Goal: Task Accomplishment & Management: Use online tool/utility

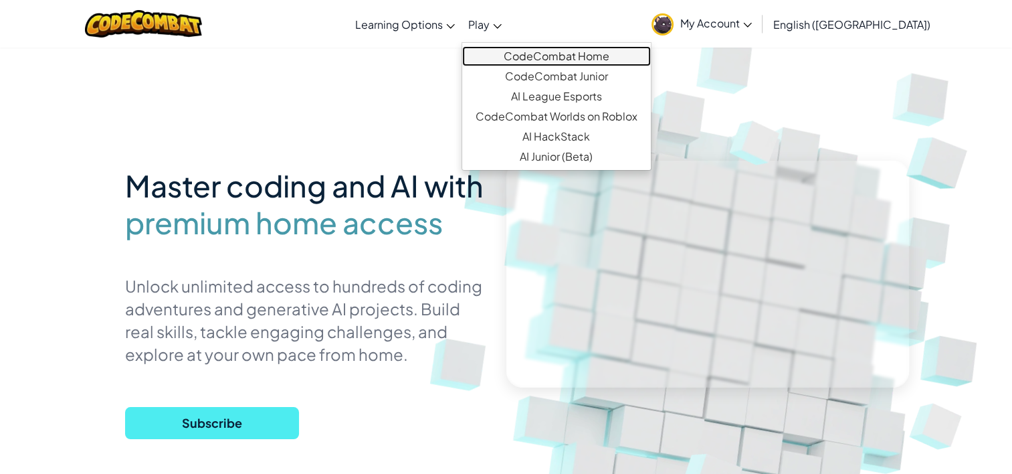
click at [561, 54] on link "CodeCombat Home" at bounding box center [556, 56] width 189 height 20
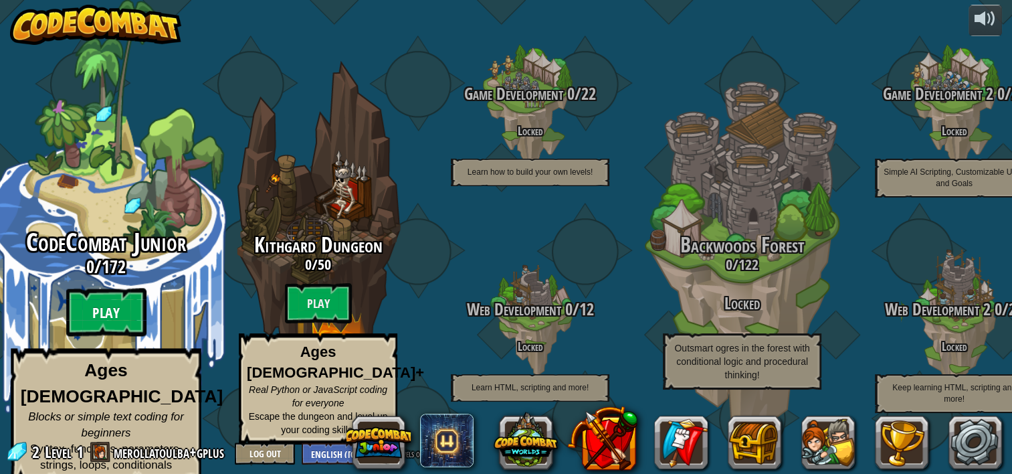
click at [128, 298] on btn "Play" at bounding box center [106, 312] width 80 height 48
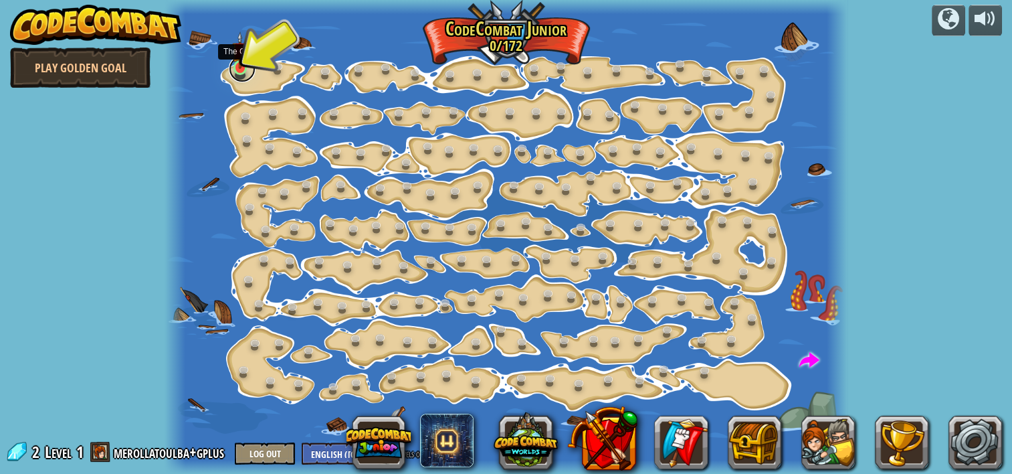
click at [244, 72] on link at bounding box center [242, 69] width 27 height 27
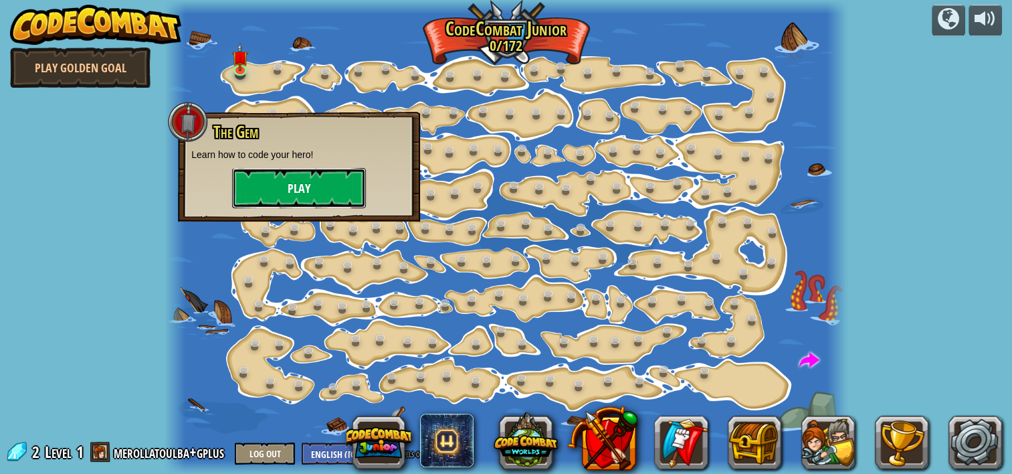
click at [291, 187] on button "Play" at bounding box center [299, 188] width 134 height 40
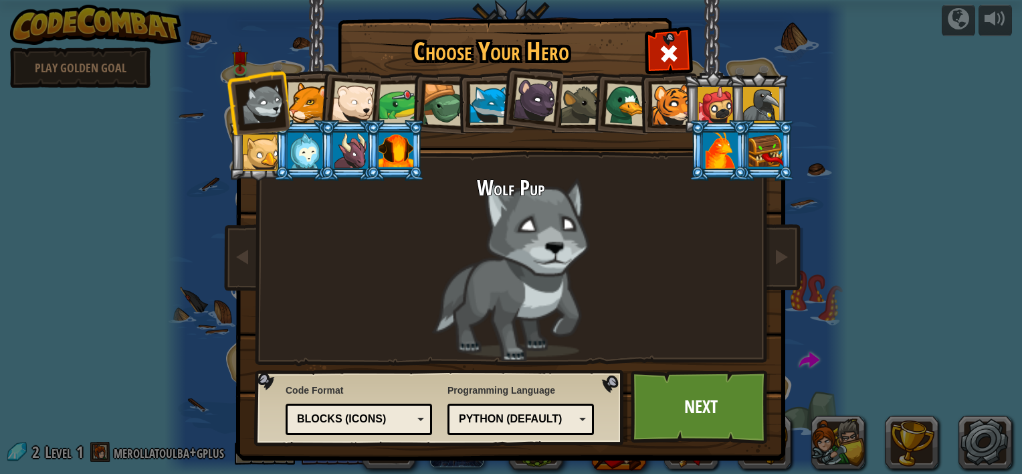
click at [300, 117] on div at bounding box center [308, 102] width 41 height 41
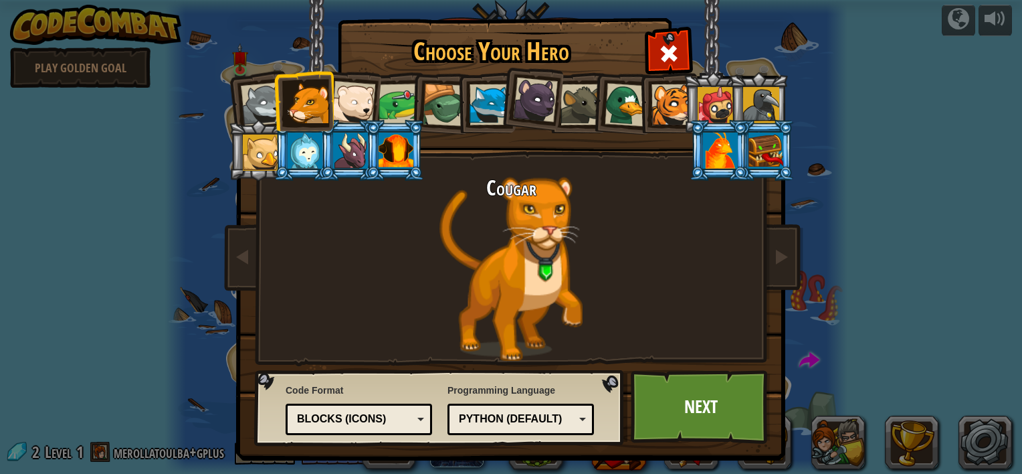
click at [347, 108] on div at bounding box center [353, 103] width 44 height 44
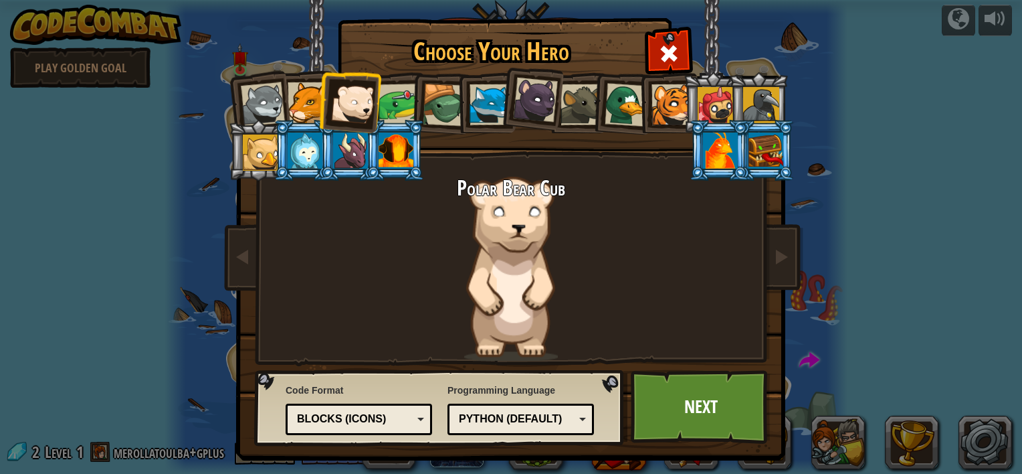
click at [565, 114] on div at bounding box center [581, 104] width 41 height 41
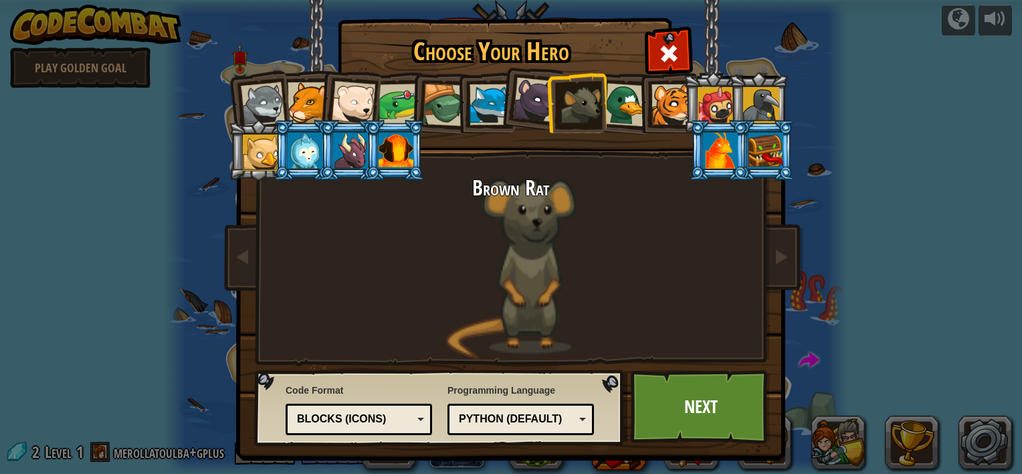
click at [531, 126] on li at bounding box center [531, 97] width 66 height 67
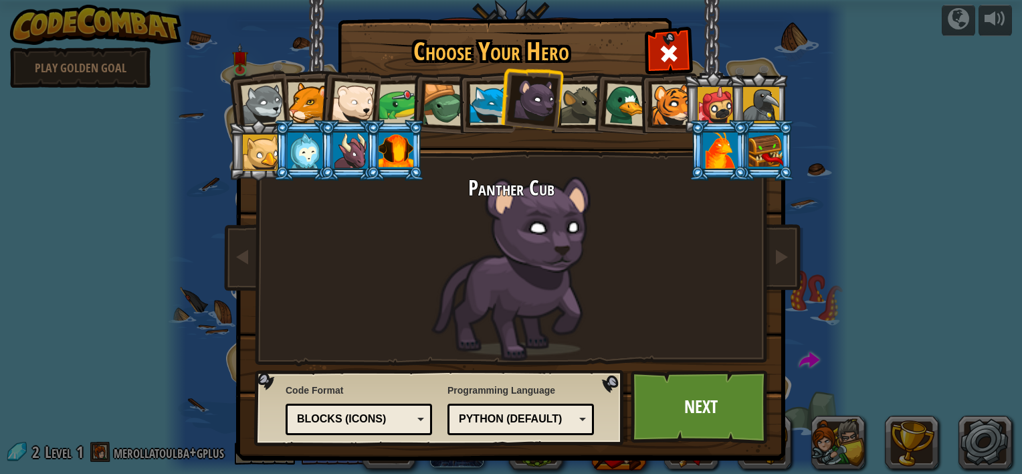
click at [381, 419] on div "Blocks (Icons)" at bounding box center [355, 419] width 116 height 15
click at [545, 413] on div "Python (Default)" at bounding box center [517, 419] width 116 height 15
click at [631, 224] on div "Panther Cub" at bounding box center [511, 269] width 502 height 184
click at [676, 391] on link "Next" at bounding box center [701, 407] width 140 height 74
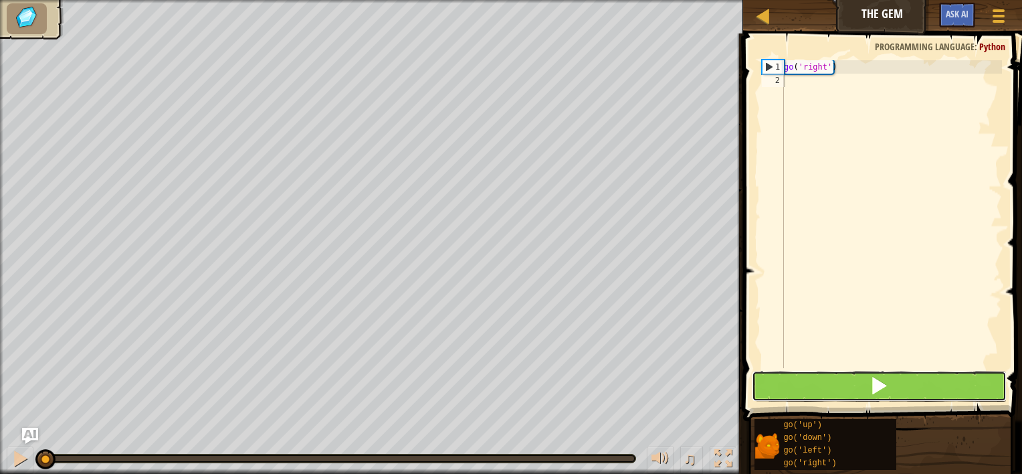
click at [778, 388] on button at bounding box center [880, 386] width 256 height 31
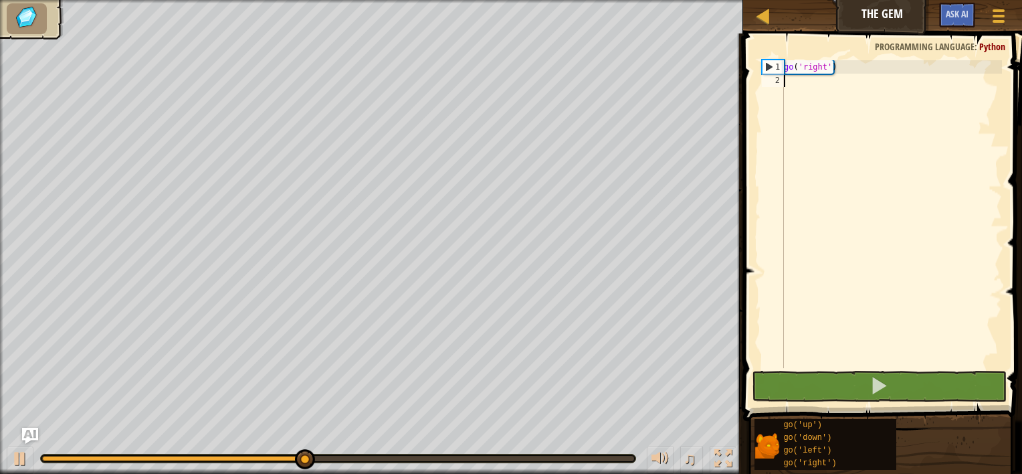
scroll to position [6, 0]
type textarea "go"
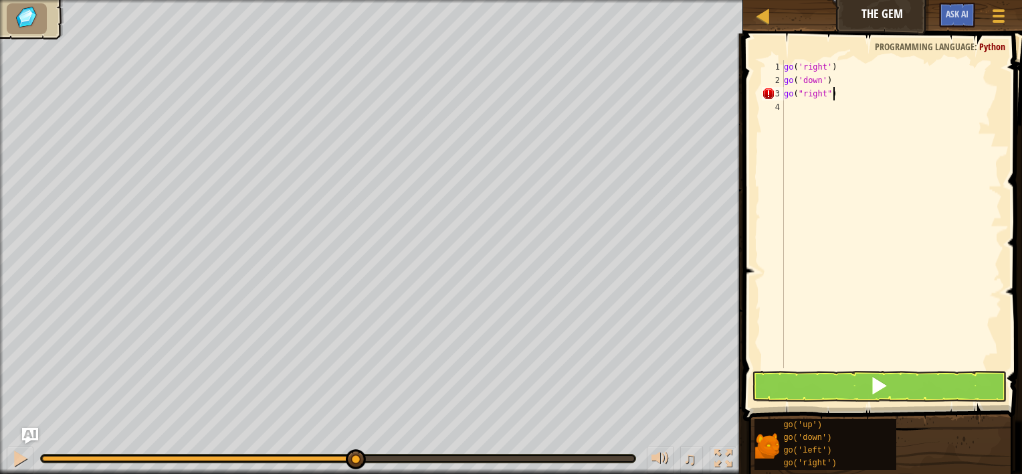
scroll to position [6, 3]
type textarea "go("right")"
click at [780, 376] on button at bounding box center [880, 386] width 256 height 31
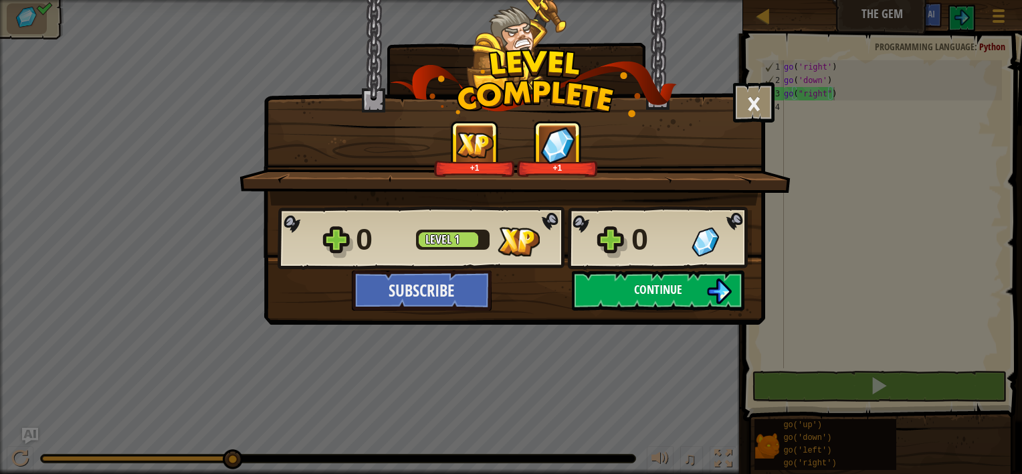
click at [613, 296] on button "Continue" at bounding box center [658, 290] width 173 height 40
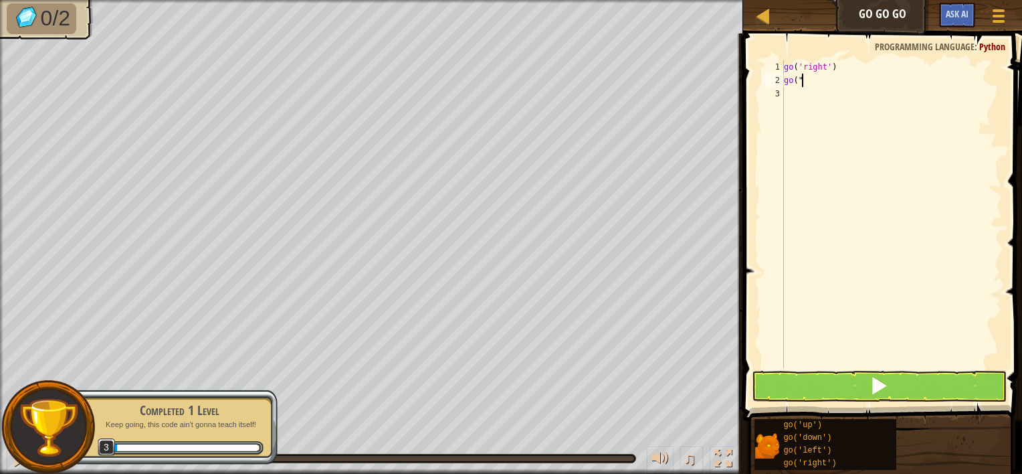
scroll to position [6, 1]
type textarea "go("up")"
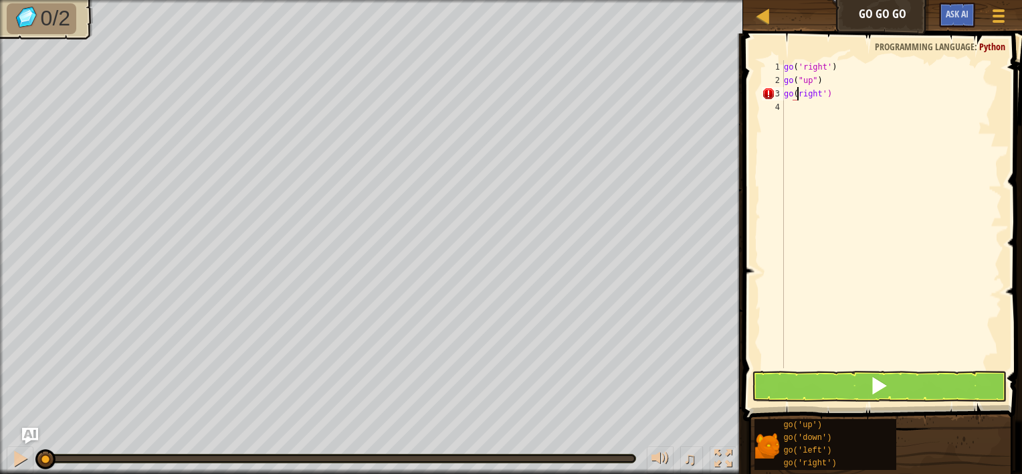
scroll to position [6, 1]
click at [798, 85] on div "go ( 'right' ) go ( "up" ) go ( 'right' )" at bounding box center [892, 227] width 221 height 335
click at [804, 84] on div "go ( 'right' ) go ( "up" ) go ( 'right' )" at bounding box center [892, 227] width 221 height 335
type textarea "go('up')"
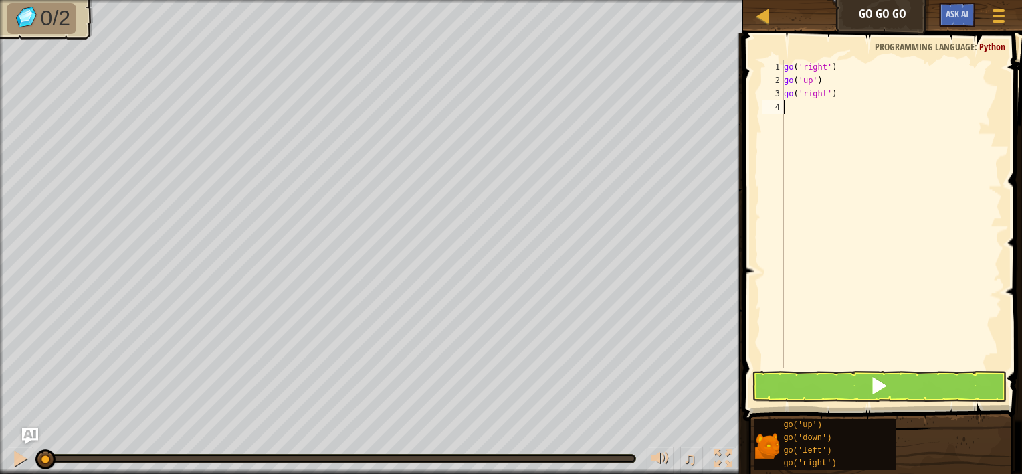
click at [828, 138] on div "go ( 'right' ) go ( 'up' ) go ( 'right' )" at bounding box center [892, 227] width 221 height 335
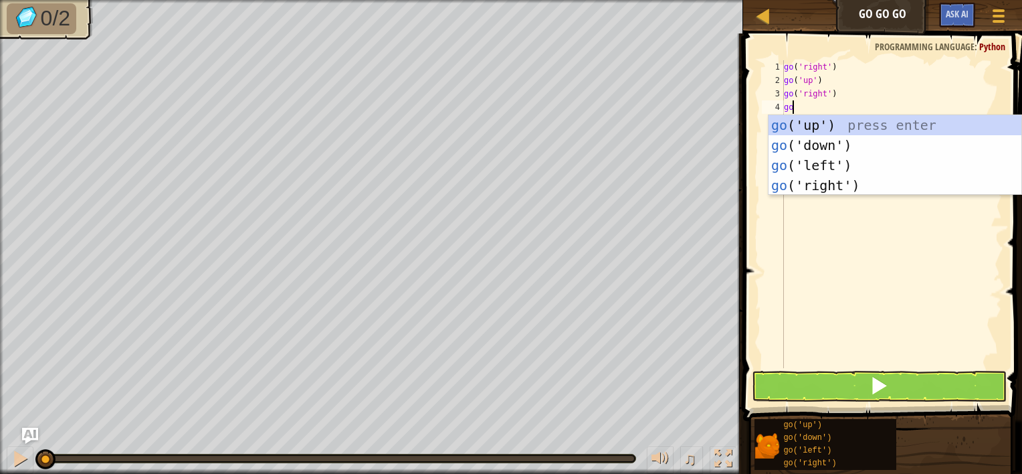
type textarea "g"
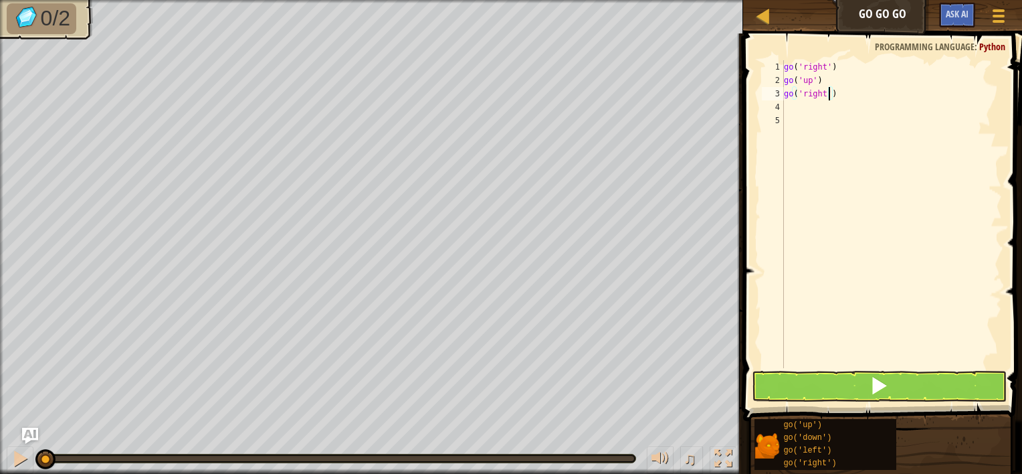
click at [830, 98] on div "go ( 'right' ) go ( 'up' ) go ( 'right' )" at bounding box center [892, 227] width 221 height 335
type textarea "go('right')"
click at [841, 100] on div "go ( 'right' ) go ( 'up' ) go ( 'right' )" at bounding box center [892, 227] width 221 height 335
click at [848, 85] on div "go ( 'right' ) go ( 'up' ) go ( 'right' )" at bounding box center [892, 227] width 221 height 335
click at [848, 93] on div "go ( 'right' ) go ( 'up' ) go ( 'right' )" at bounding box center [892, 227] width 221 height 335
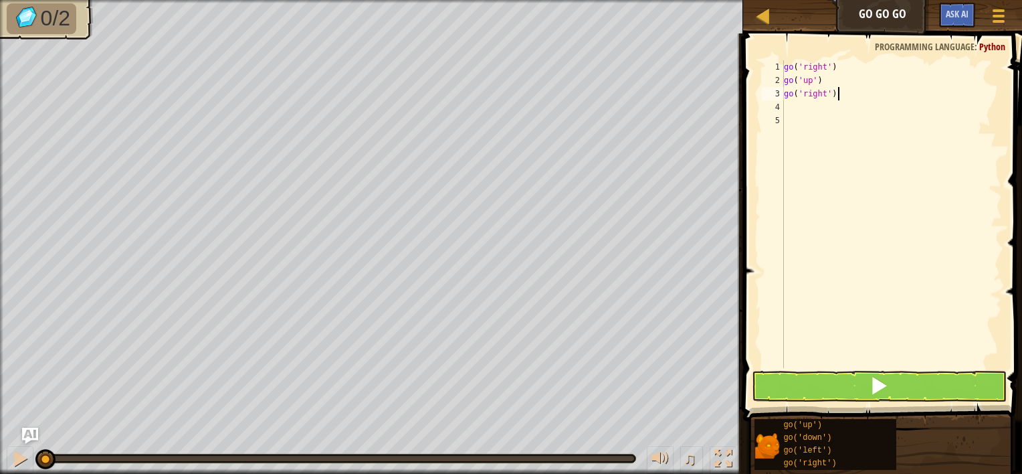
scroll to position [6, 3]
type textarea "go('right') * 2"
click at [826, 228] on div "go ( 'right' ) go ( 'up' ) go ( 'right' ) * 2" at bounding box center [892, 227] width 221 height 335
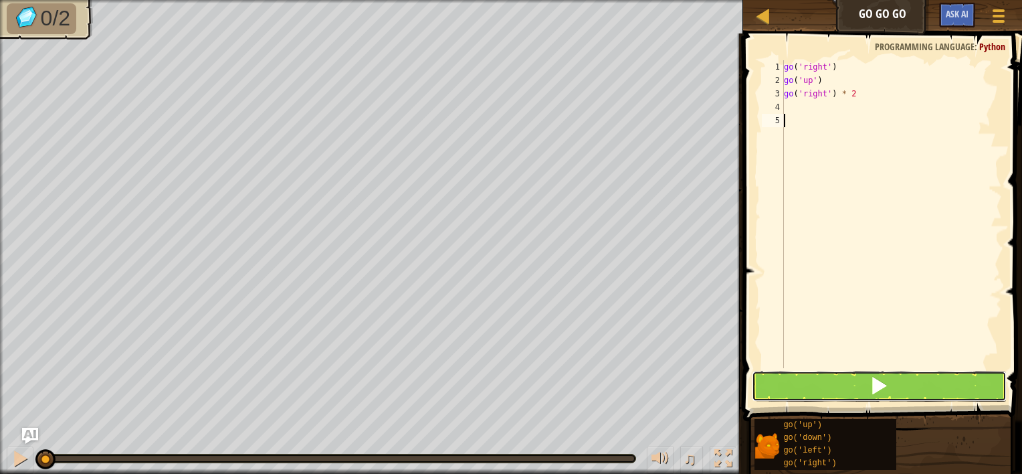
click at [886, 389] on span at bounding box center [879, 385] width 19 height 19
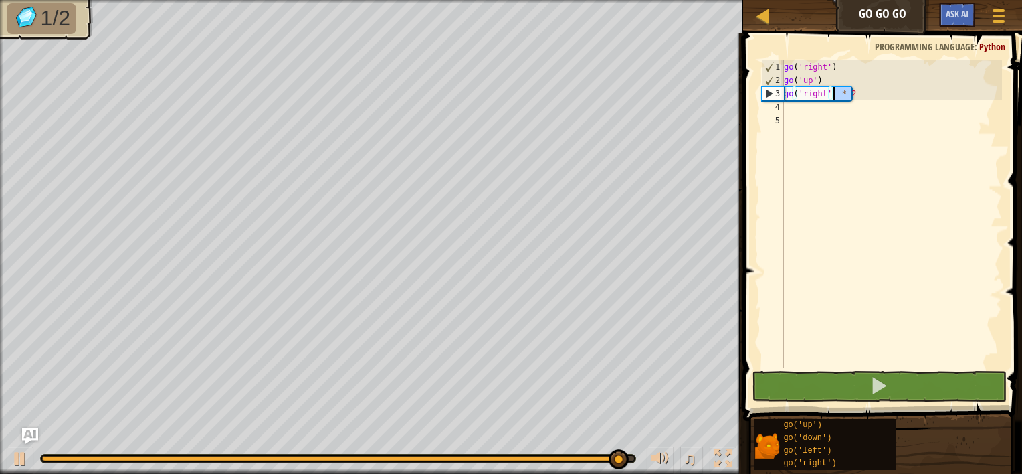
drag, startPoint x: 854, startPoint y: 92, endPoint x: 834, endPoint y: 93, distance: 20.1
click at [834, 93] on div "go ( 'right' ) go ( 'up' ) go ( 'right' ) * 2" at bounding box center [892, 227] width 221 height 335
type textarea "go('right')"
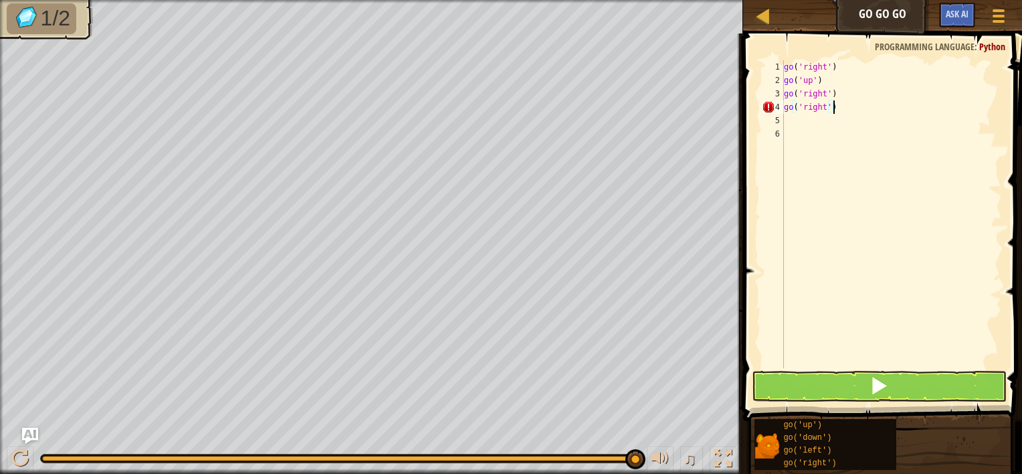
scroll to position [6, 3]
type textarea "go('right')"
click at [815, 393] on button at bounding box center [880, 386] width 256 height 31
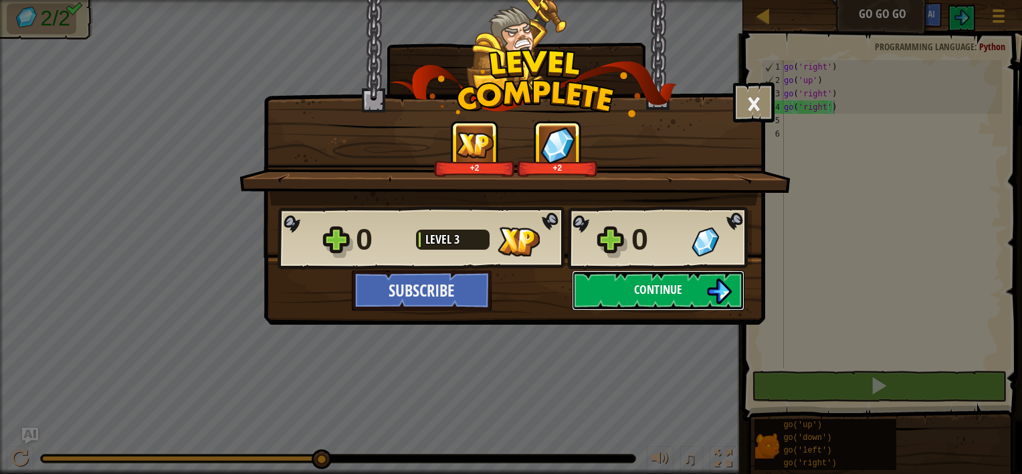
click at [637, 286] on span "Continue" at bounding box center [658, 289] width 48 height 17
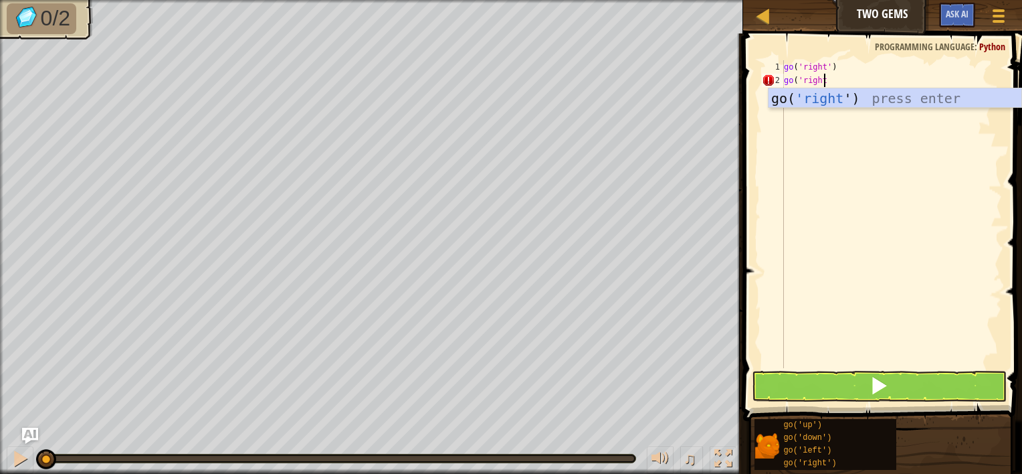
scroll to position [6, 3]
type textarea "go('right')"
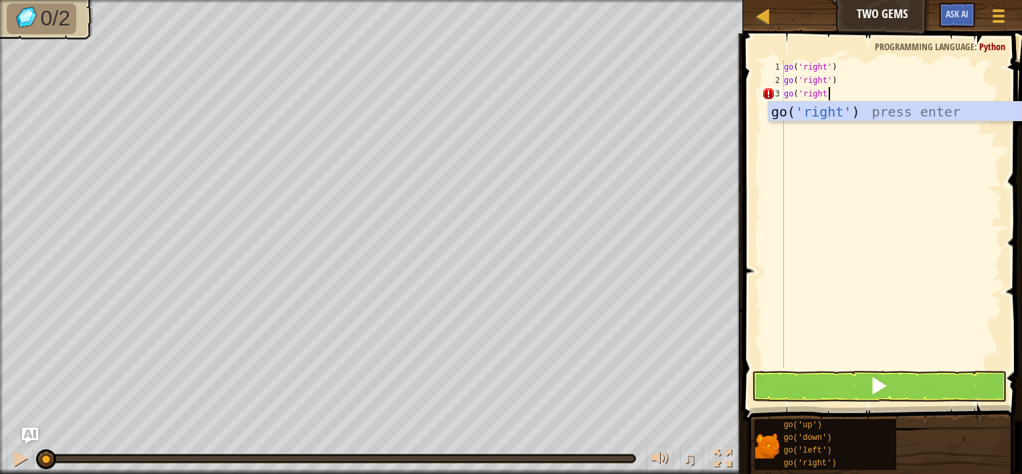
type textarea "go('right')"
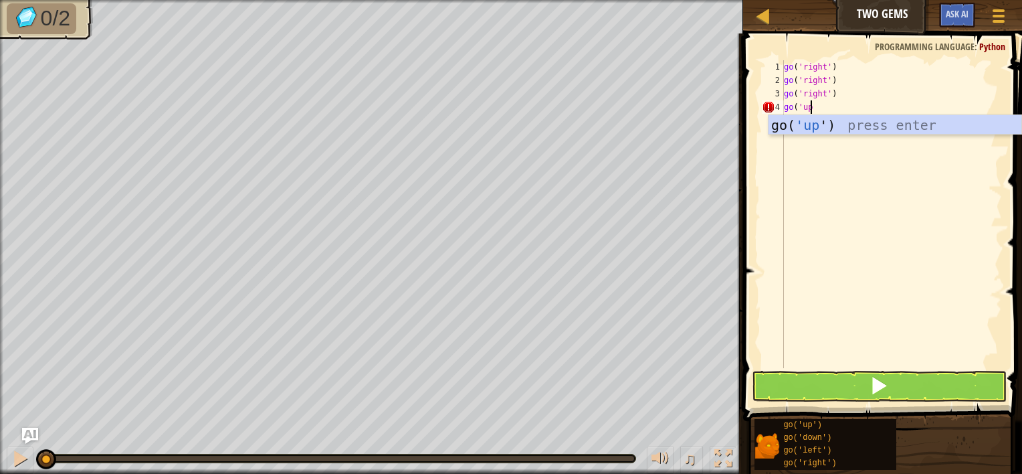
scroll to position [6, 1]
type textarea "go('up')"
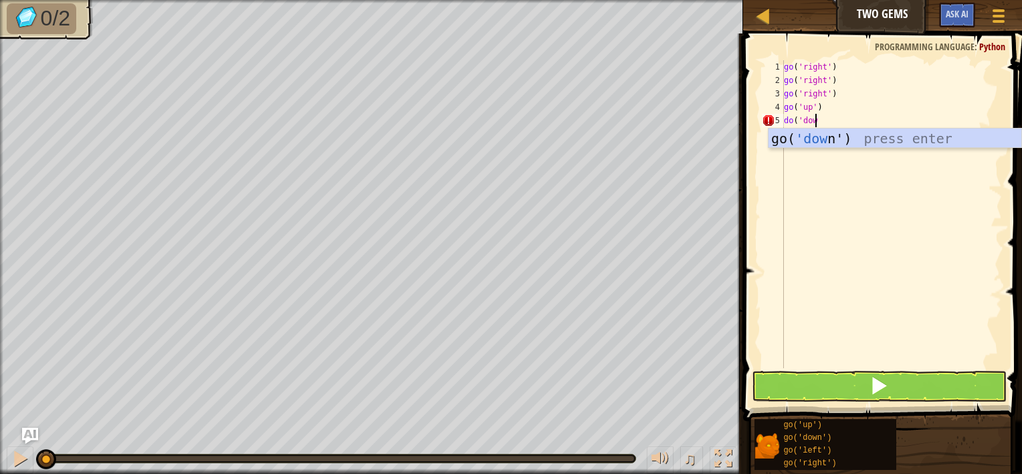
scroll to position [6, 2]
type textarea "do('down'"
type textarea "0"
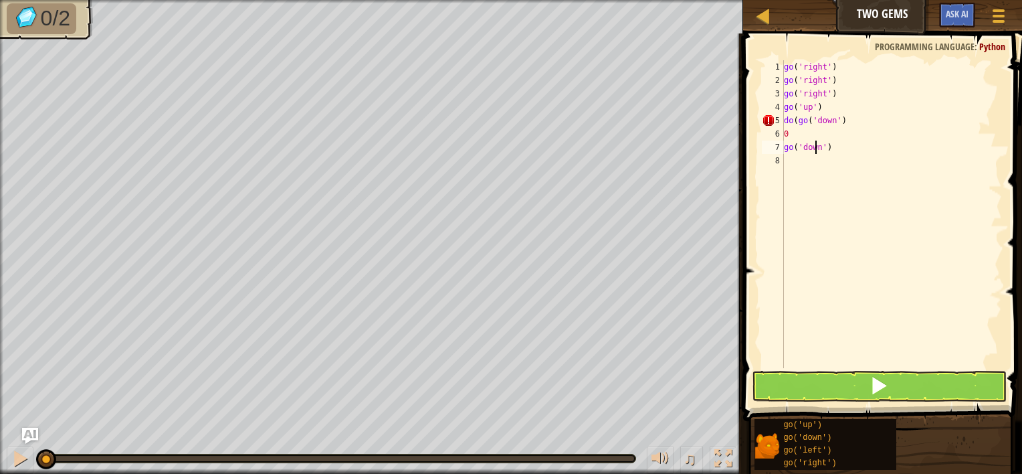
click at [816, 142] on div "go ( 'right' ) go ( 'right' ) go ( 'right' ) go ( 'up' ) do ( go ( 'down' ) 0 g…" at bounding box center [892, 227] width 221 height 335
click at [804, 124] on div "go ( 'right' ) go ( 'right' ) go ( 'right' ) go ( 'up' ) do ( go ( 'down' ) 0 g…" at bounding box center [892, 227] width 221 height 335
click at [796, 124] on div "go ( 'right' ) go ( 'right' ) go ( 'right' ) go ( 'up' ) do ( go ( 'down' ) 0 g…" at bounding box center [892, 227] width 221 height 335
click at [796, 139] on div "go ( 'right' ) go ( 'right' ) go ( 'right' ) go ( 'up' ) go ( 'down' ) 0 go ( '…" at bounding box center [892, 227] width 221 height 335
type textarea "0"
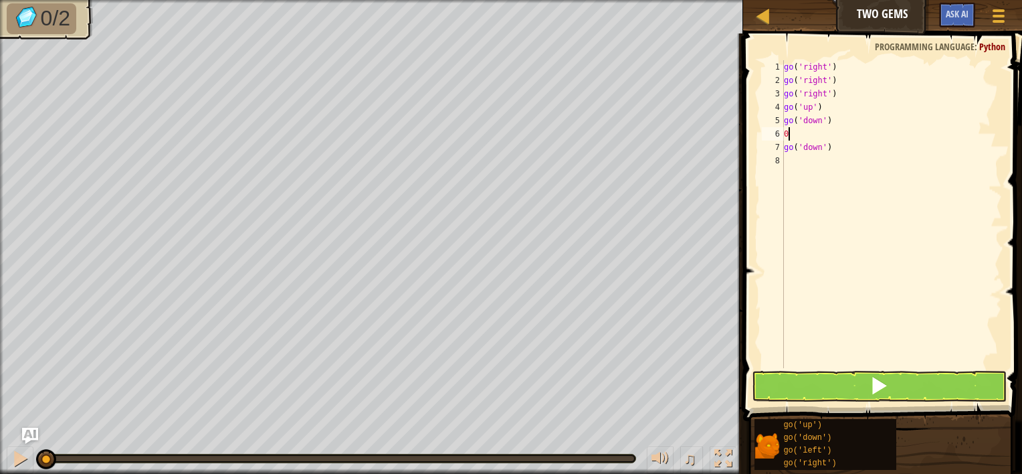
scroll to position [6, 0]
type textarea "go('down')"
click at [873, 377] on span at bounding box center [879, 385] width 19 height 19
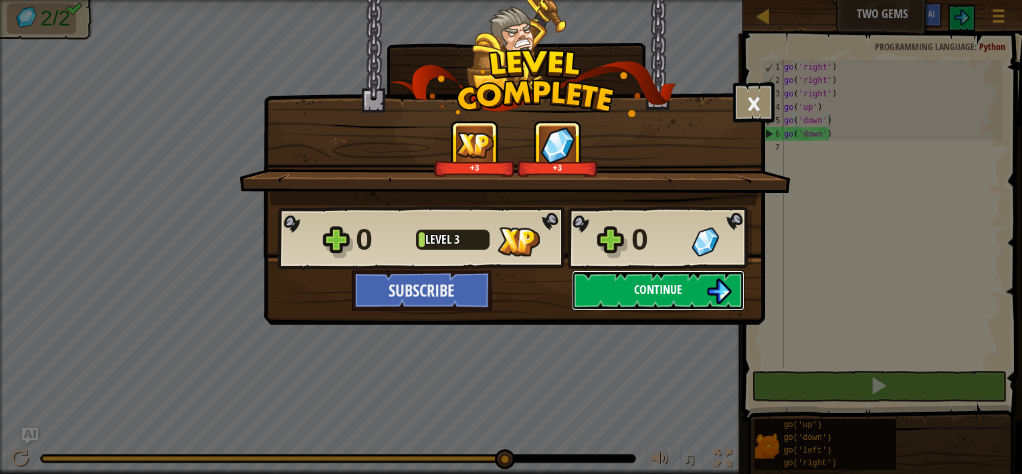
click at [693, 287] on button "Continue" at bounding box center [658, 290] width 173 height 40
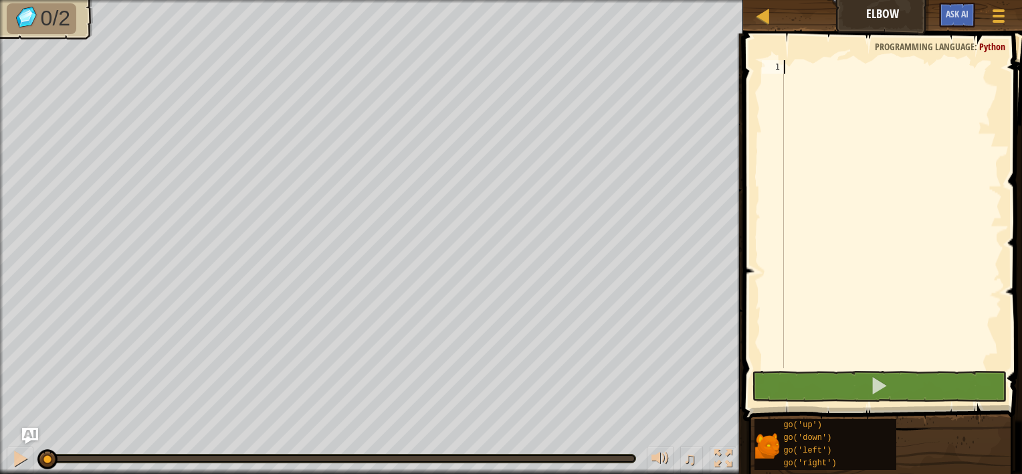
type textarea "g"
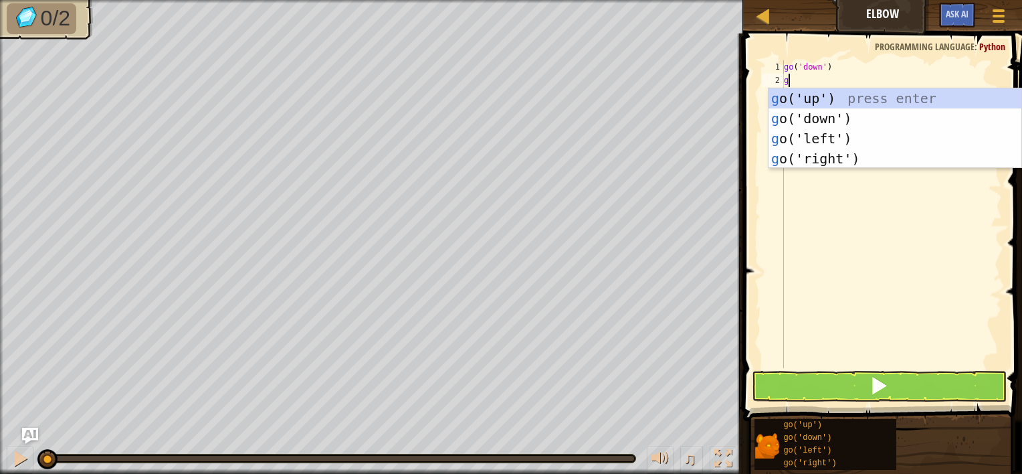
type textarea "go"
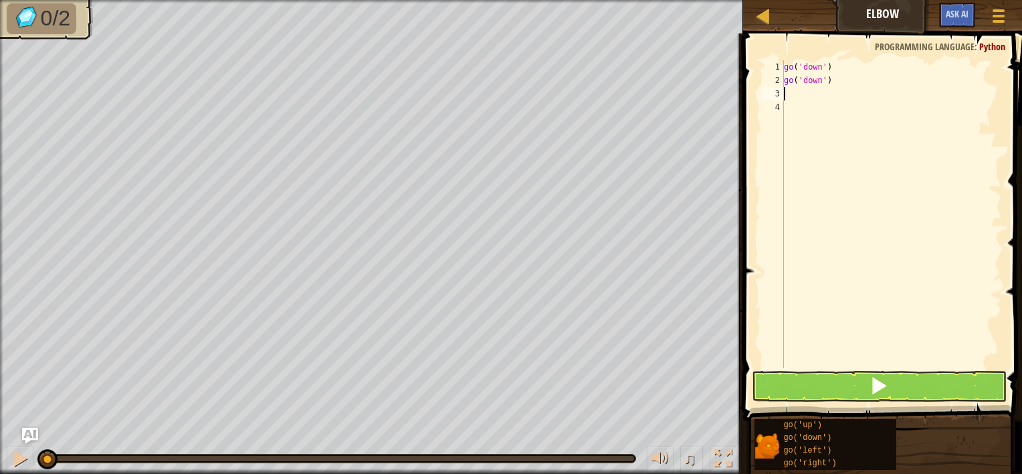
type textarea "go"
click at [891, 381] on button at bounding box center [880, 386] width 256 height 31
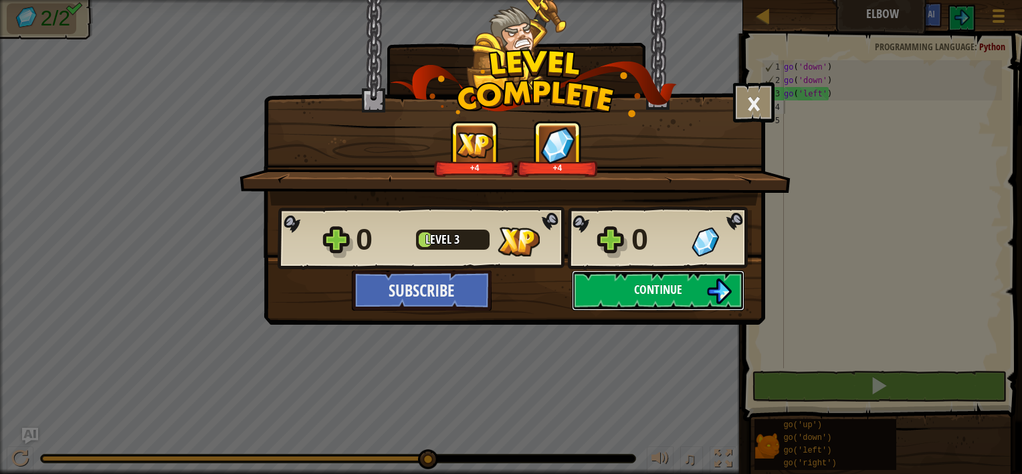
click at [674, 278] on button "Continue" at bounding box center [658, 290] width 173 height 40
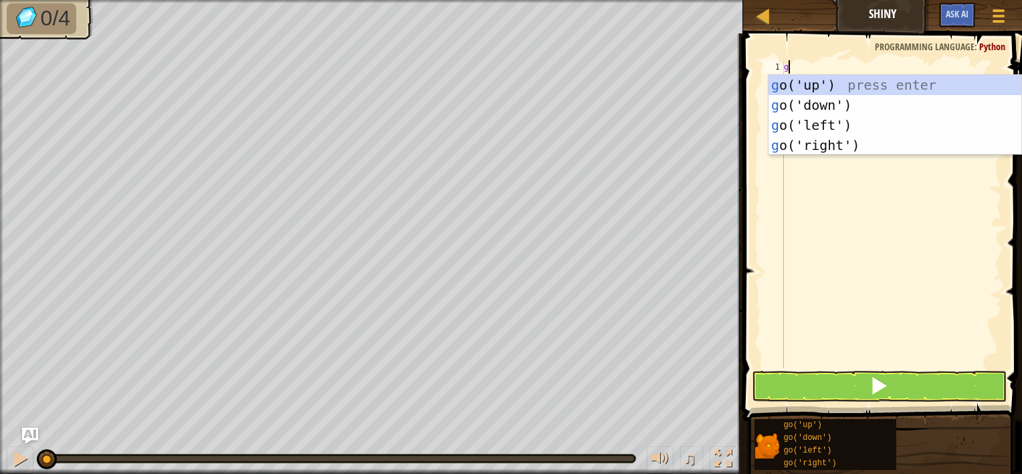
scroll to position [6, 0]
type textarea "go"
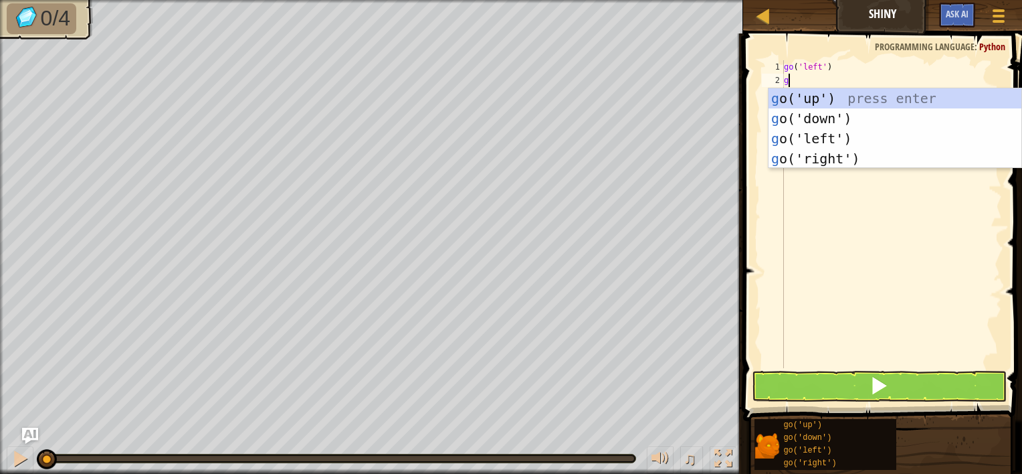
type textarea "go"
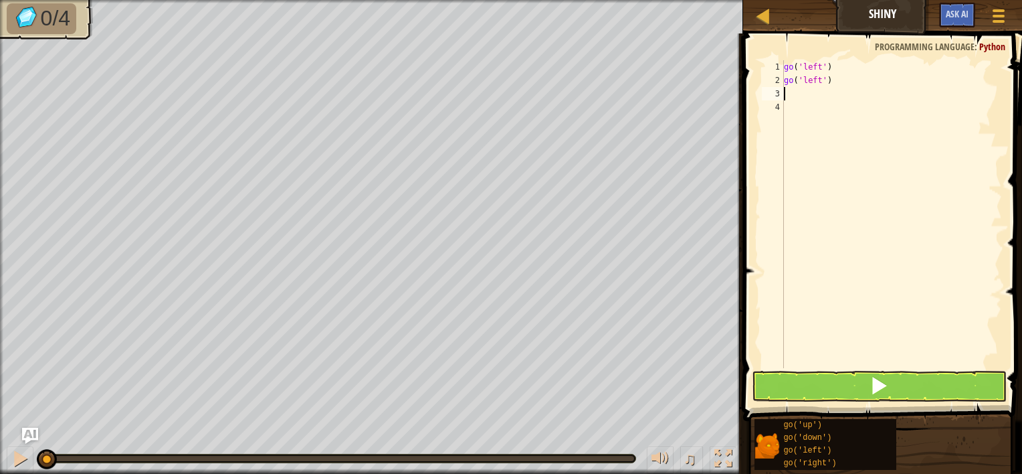
type textarea "go"
click at [782, 383] on button at bounding box center [880, 386] width 256 height 31
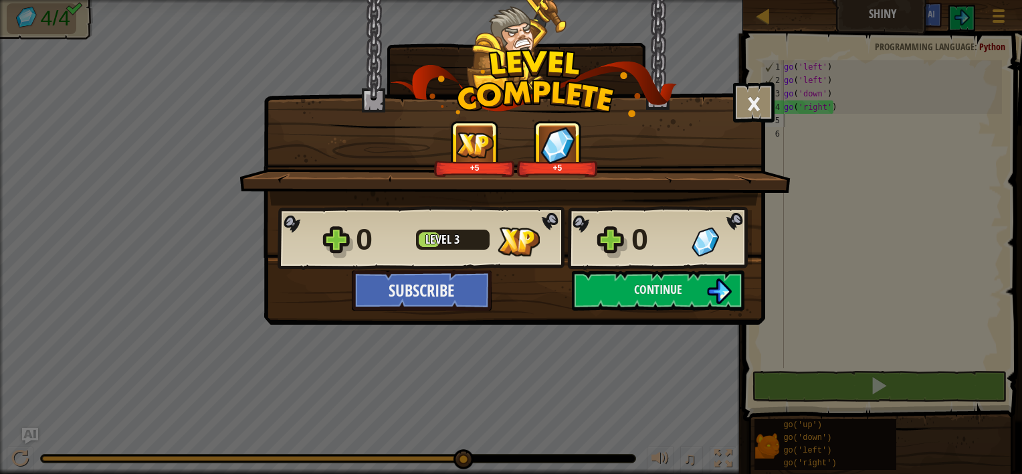
click at [715, 269] on div "0 Level 3 0" at bounding box center [515, 238] width 474 height 64
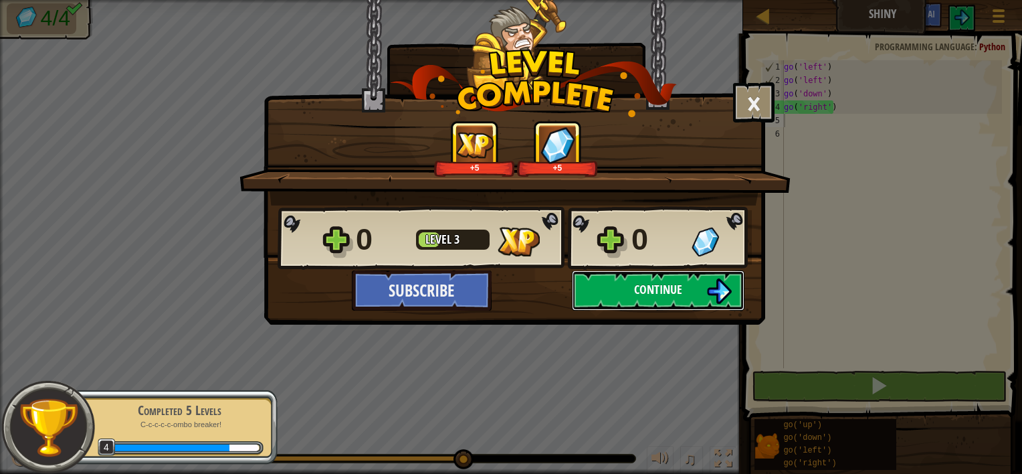
click at [674, 296] on span "Continue" at bounding box center [658, 289] width 48 height 17
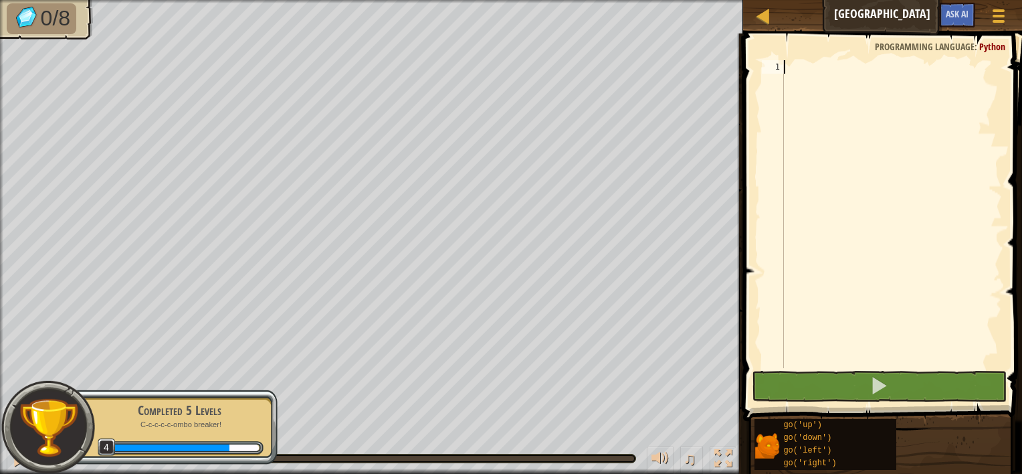
type textarea "go"
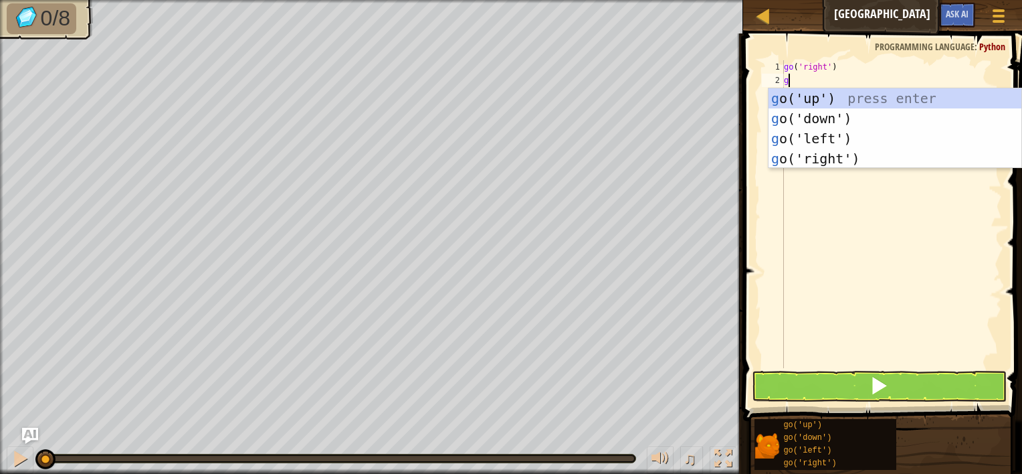
type textarea "go"
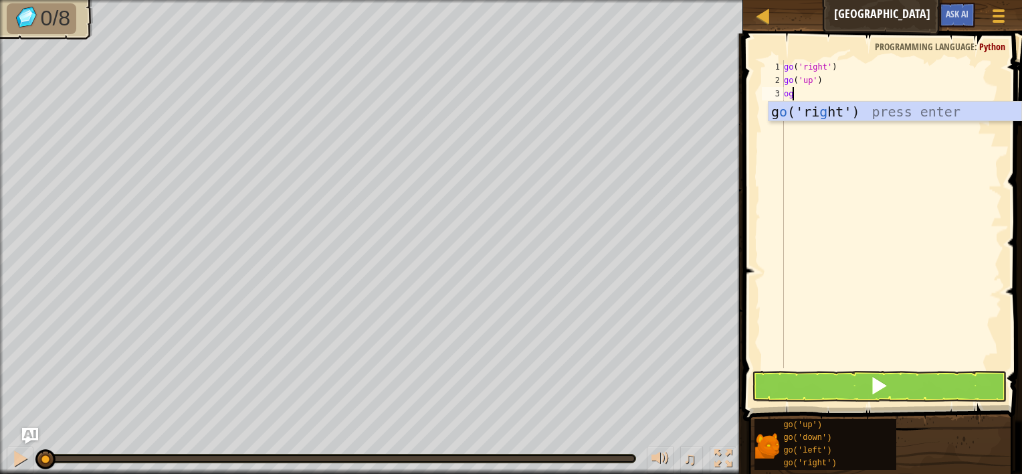
type textarea "o"
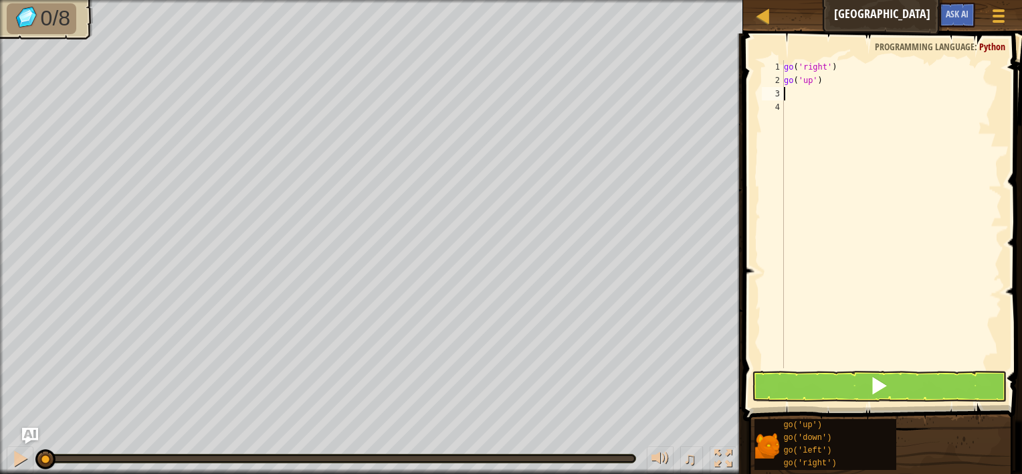
type textarea "go"
type textarea "g"
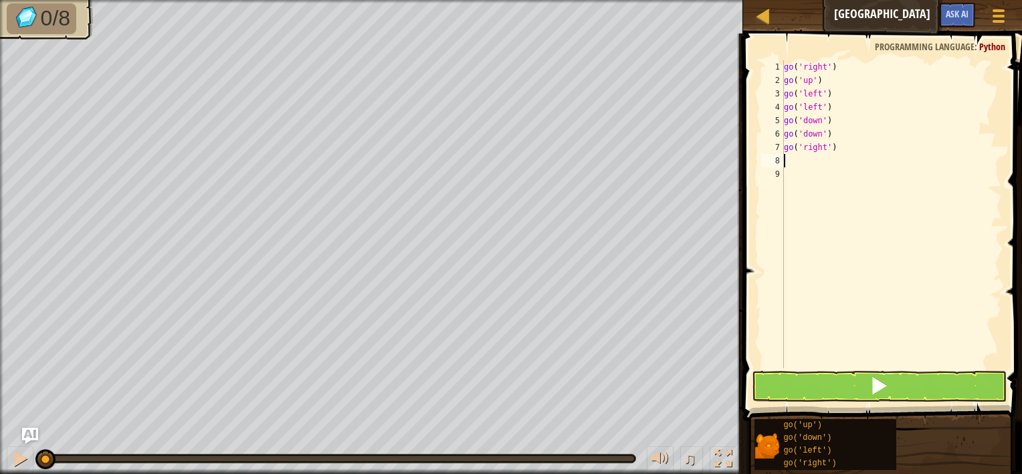
type textarea "g"
click at [856, 393] on button at bounding box center [880, 386] width 256 height 31
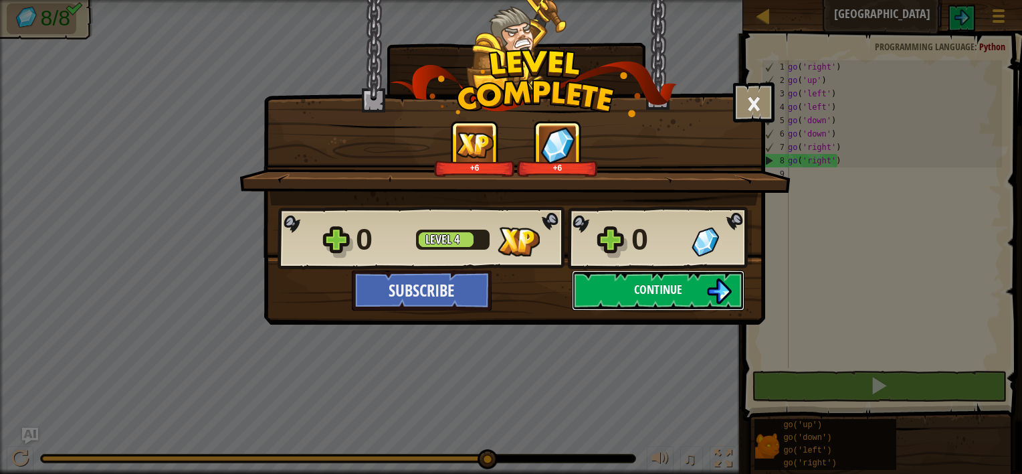
click at [691, 282] on button "Continue" at bounding box center [658, 290] width 173 height 40
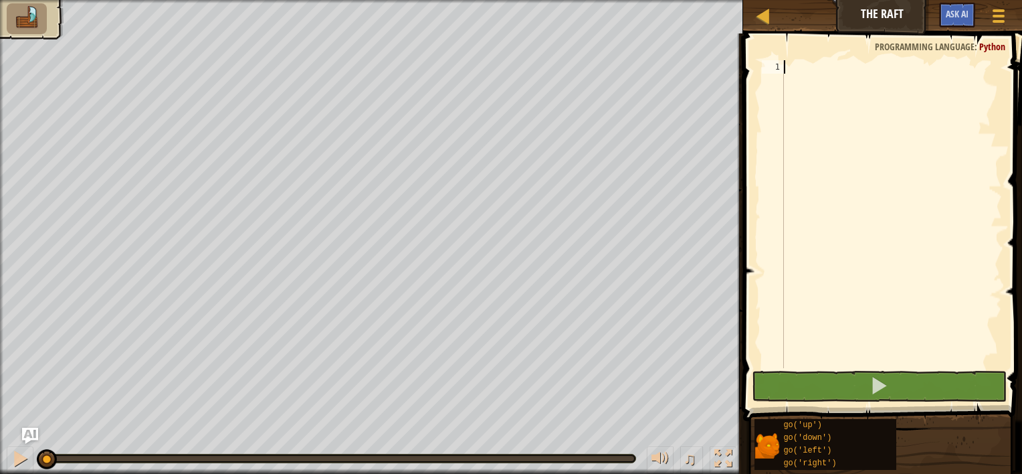
scroll to position [6, 0]
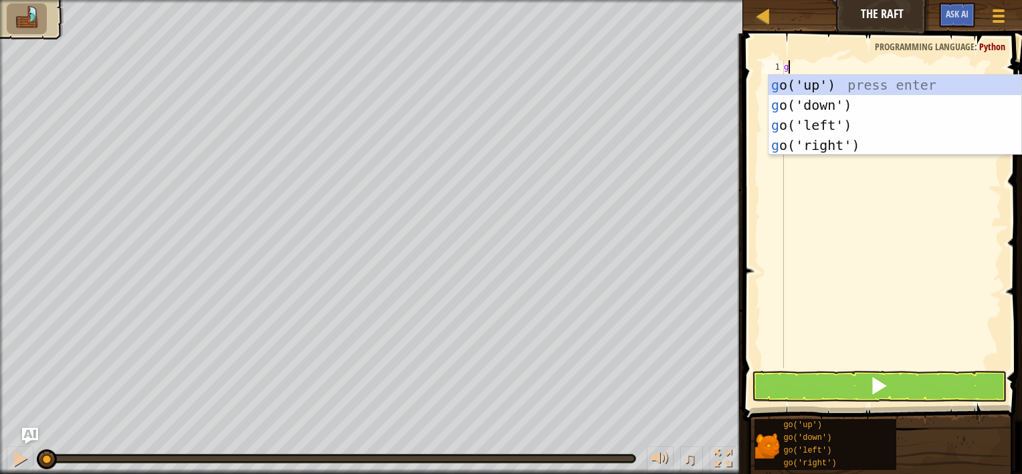
type textarea "go"
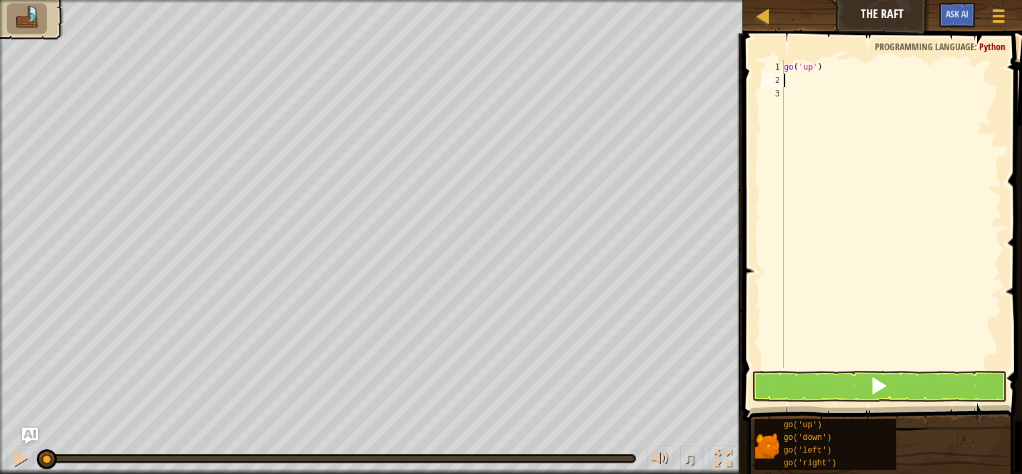
type textarea "go"
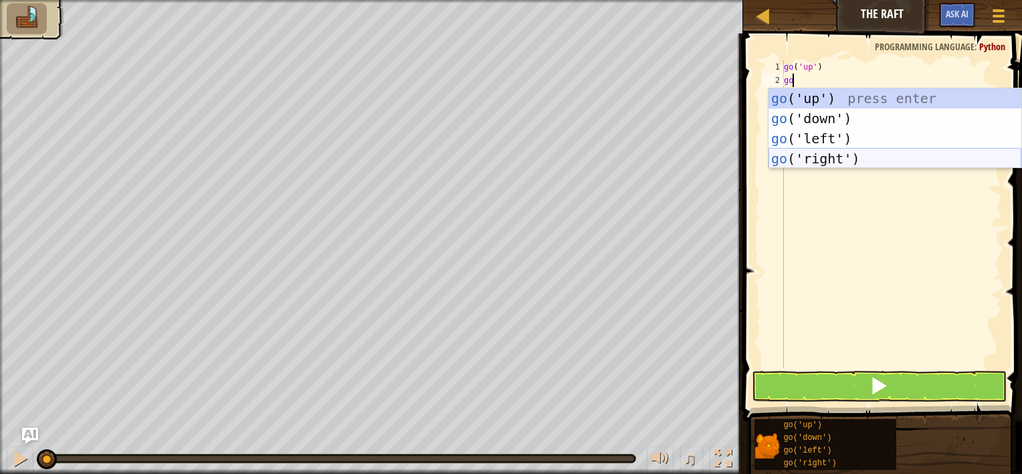
click at [824, 163] on div "go ('up') press enter go ('down') press enter go ('left') press enter go ('righ…" at bounding box center [895, 148] width 253 height 120
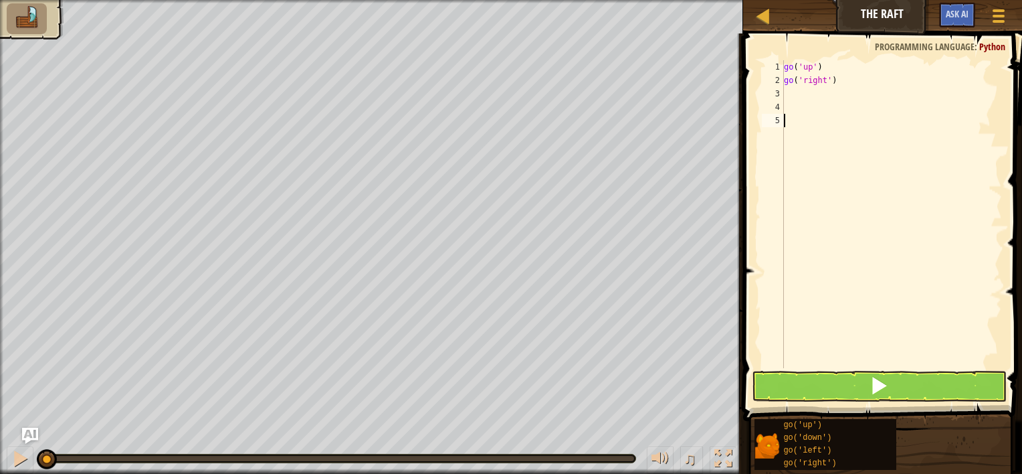
click at [891, 195] on div "go ( 'up' ) go ( 'right' )" at bounding box center [892, 227] width 221 height 335
click at [912, 390] on button at bounding box center [880, 386] width 256 height 31
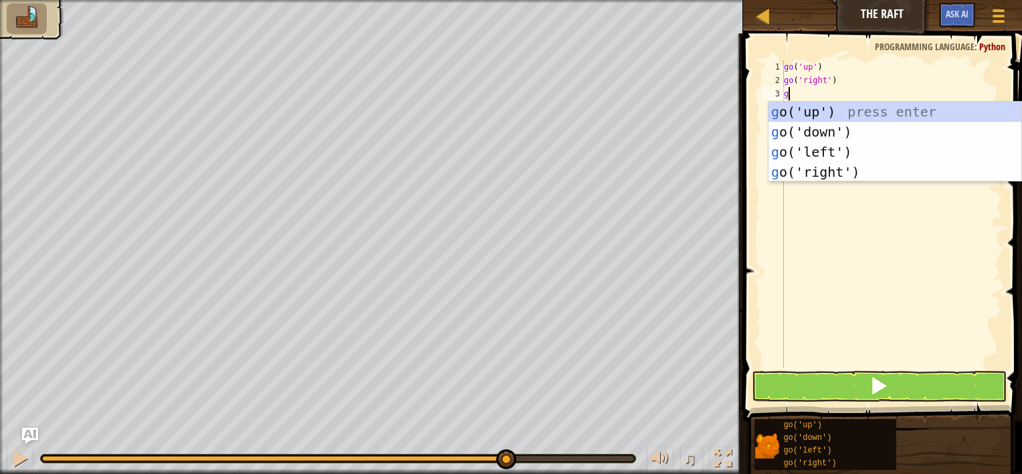
type textarea "go"
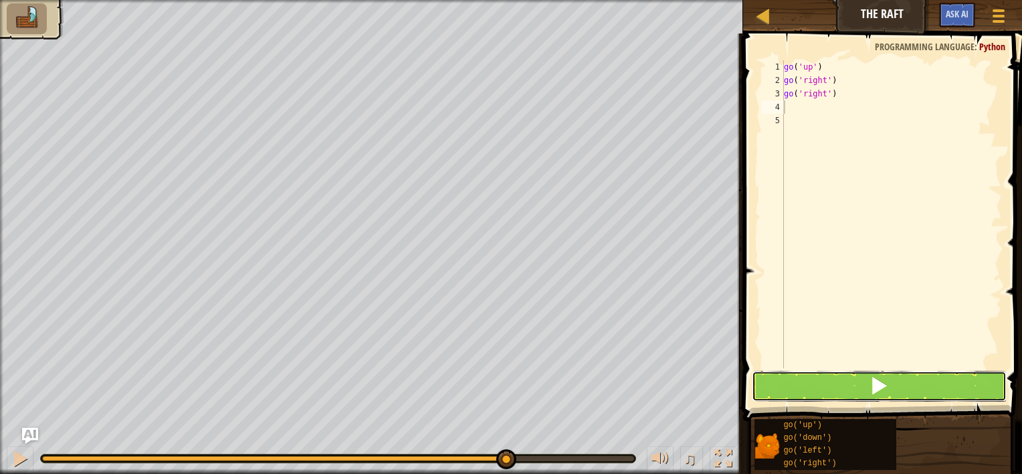
click at [884, 376] on span at bounding box center [879, 385] width 19 height 19
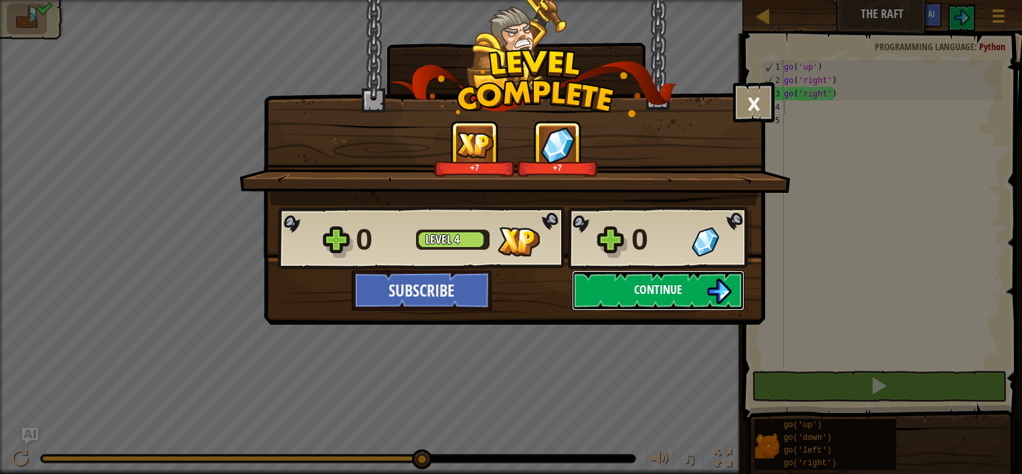
click at [703, 274] on button "Continue" at bounding box center [658, 290] width 173 height 40
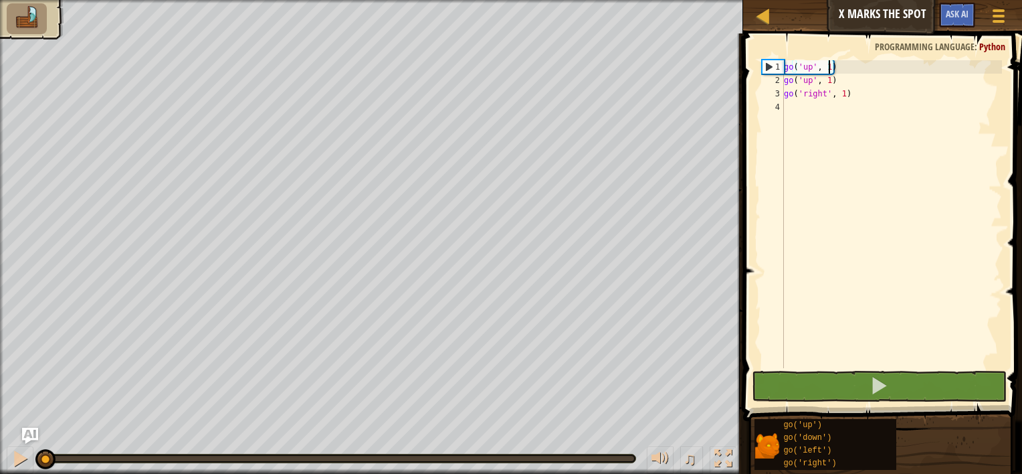
click at [828, 70] on div "go ( 'up' , 1 ) go ( 'up' , 1 ) go ( 'right' , 1 )" at bounding box center [892, 227] width 221 height 335
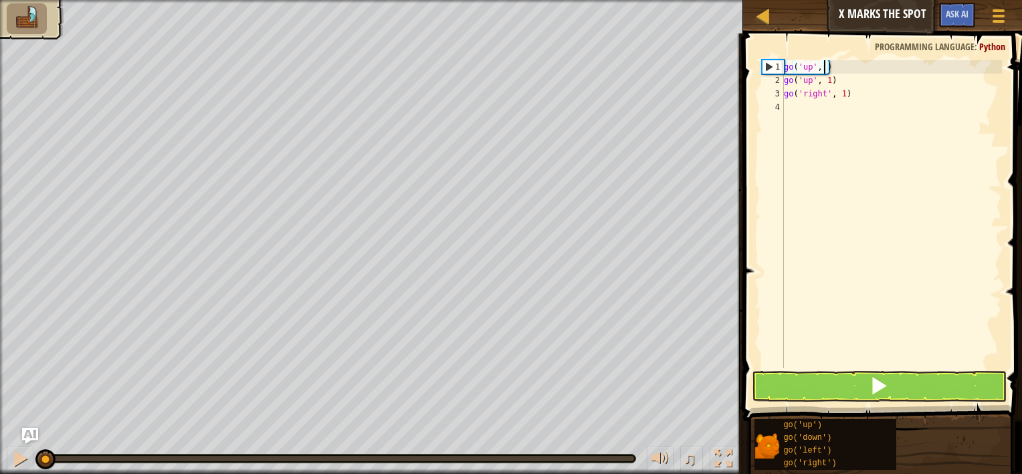
scroll to position [6, 3]
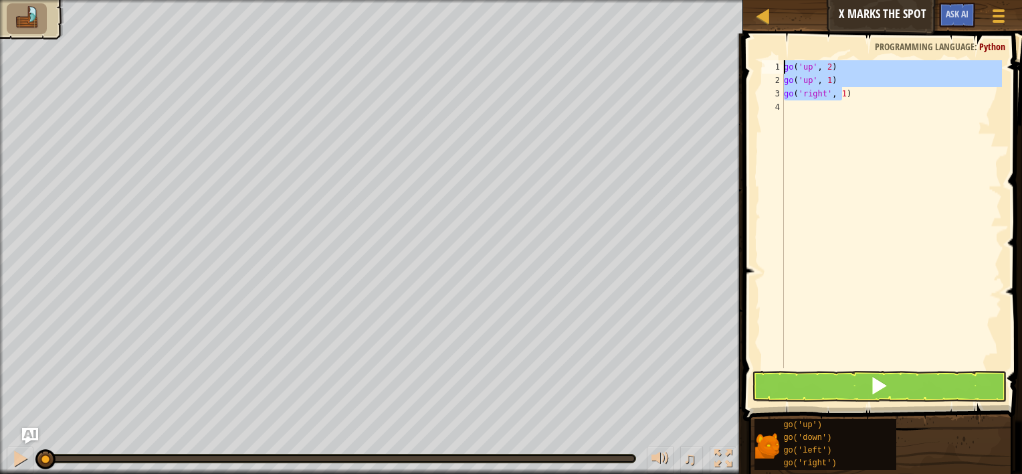
drag, startPoint x: 840, startPoint y: 88, endPoint x: 840, endPoint y: 56, distance: 32.1
click at [840, 56] on div "go('up', 2) 1 2 3 4 go ( 'up' , 2 ) go ( 'up' , 1 ) go ( 'right' , 1 ) הההההההה…" at bounding box center [880, 253] width 283 height 427
click at [838, 74] on div "go ( 'up' , 2 ) go ( 'up' , 1 ) go ( 'right' , 1 )" at bounding box center [892, 214] width 221 height 308
drag, startPoint x: 838, startPoint y: 77, endPoint x: 843, endPoint y: 59, distance: 18.7
click at [843, 59] on div "go('up', 1) 1 2 3 4 go ( 'up' , 2 ) go ( 'up' , 1 ) go ( 'right' , 1 ) הההההההה…" at bounding box center [880, 253] width 283 height 427
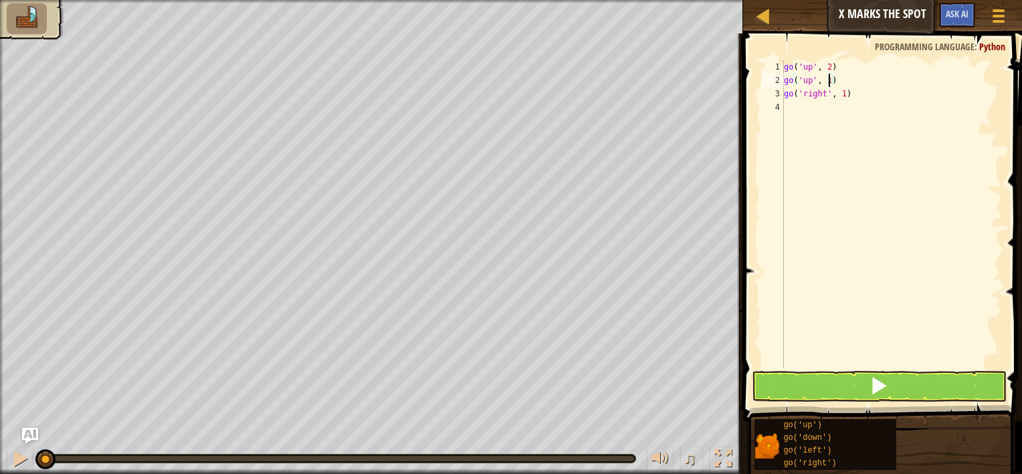
click at [830, 82] on div "go ( 'up' , 2 ) go ( 'up' , 1 ) go ( 'right' , 1 )" at bounding box center [892, 227] width 221 height 335
drag, startPoint x: 839, startPoint y: 83, endPoint x: 787, endPoint y: 80, distance: 52.3
click at [787, 80] on div "go ( 'up' , 2 ) go ( 'up' , 1 ) go ( 'right' , 1 )" at bounding box center [892, 227] width 221 height 335
type textarea "g"
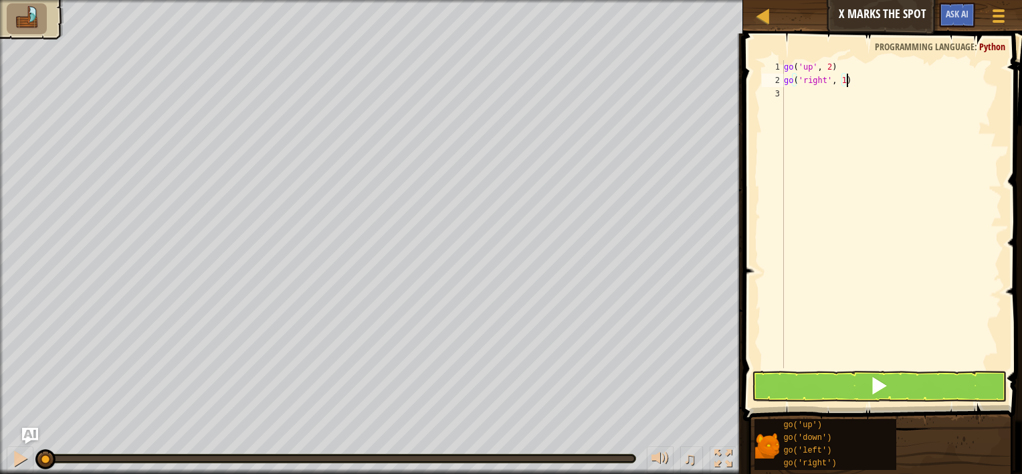
click at [854, 78] on div "go ( 'up' , 2 ) go ( 'right' , 1 )" at bounding box center [892, 227] width 221 height 335
type textarea "go('right', 3)"
type textarea "go"
type textarea "go('down' , 2)"
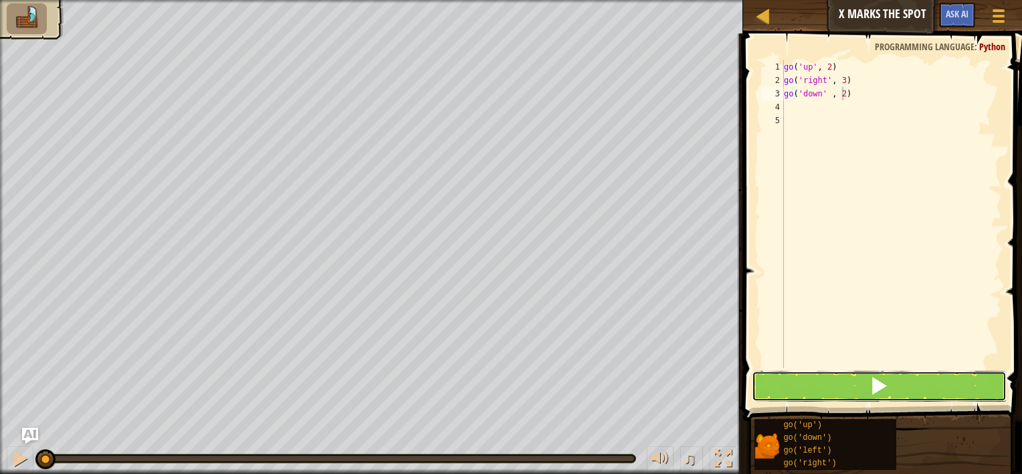
click at [787, 375] on button at bounding box center [880, 386] width 256 height 31
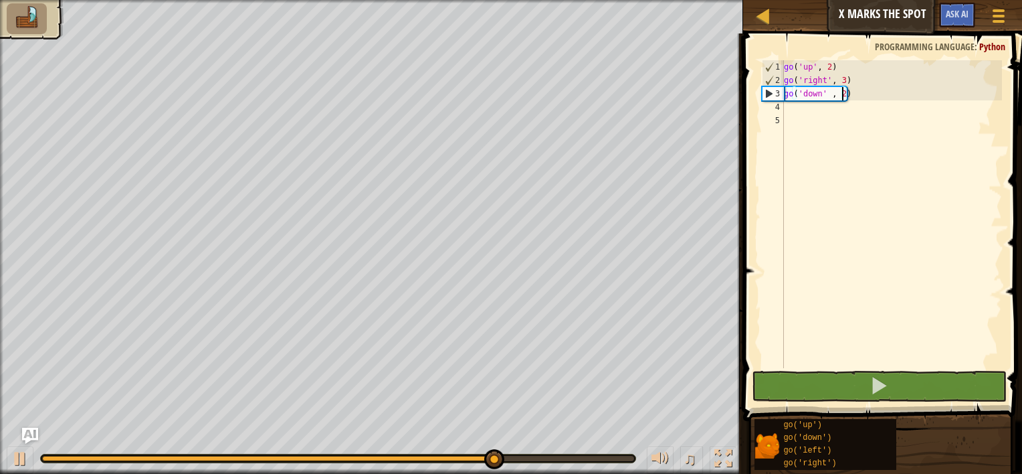
click at [827, 126] on div "go ( 'up' , 2 ) go ( 'right' , 3 ) go ( 'down' , 2 )" at bounding box center [892, 227] width 221 height 335
click at [822, 101] on div "go ( 'up' , 2 ) go ( 'right' , 3 ) go ( 'down' , 2 )" at bounding box center [892, 227] width 221 height 335
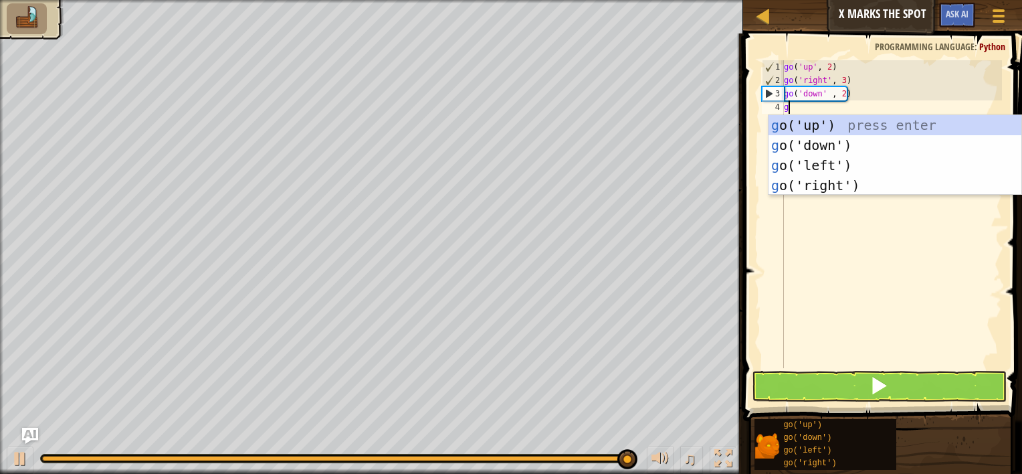
type textarea "go"
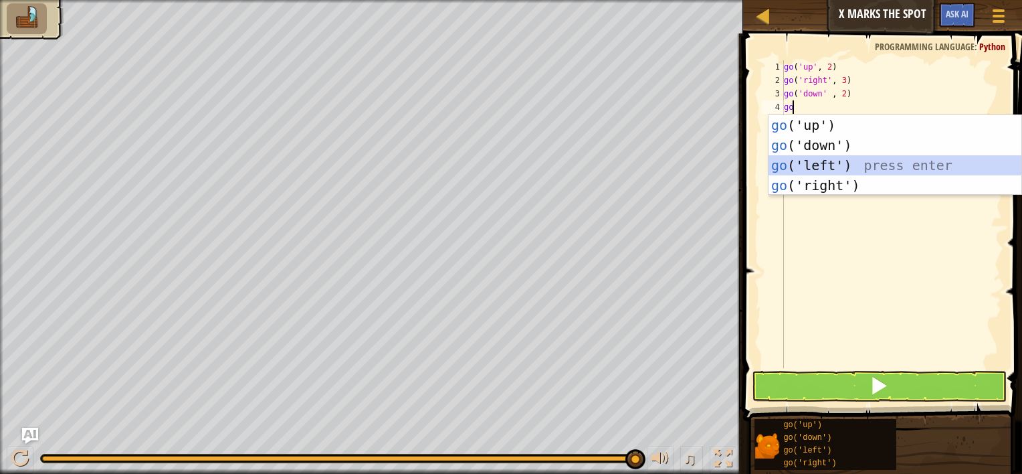
click at [824, 169] on div "go ('up') press enter go ('down') press enter go ('left') press enter go ('righ…" at bounding box center [895, 175] width 253 height 120
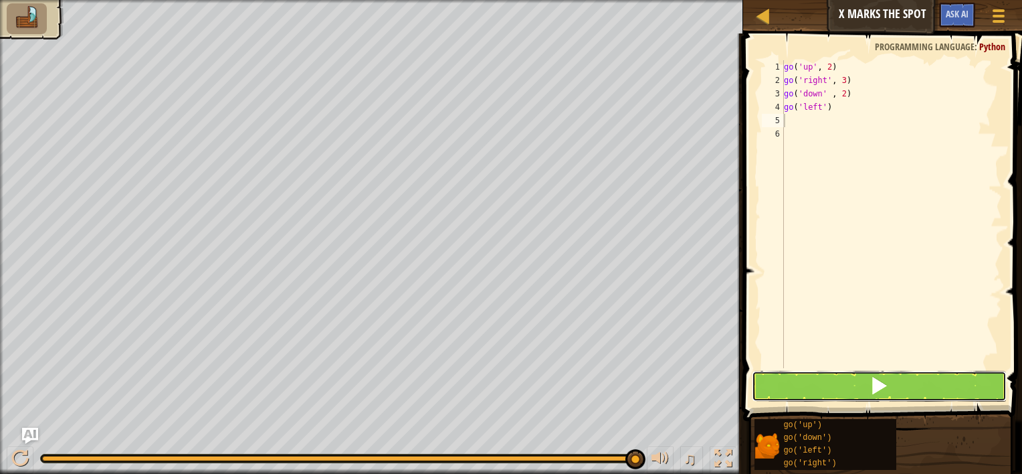
click at [810, 385] on button at bounding box center [880, 386] width 256 height 31
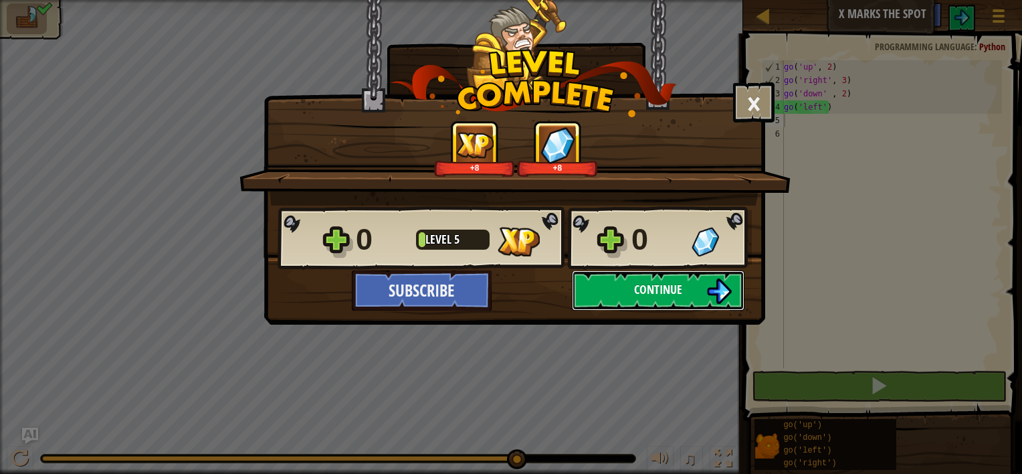
click at [725, 289] on img at bounding box center [719, 290] width 25 height 25
